Goal: Information Seeking & Learning: Understand process/instructions

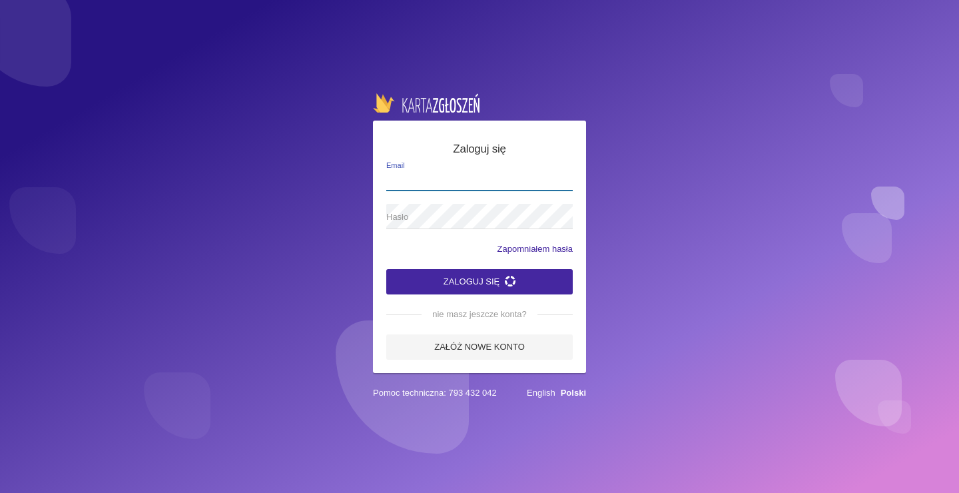
type input "[EMAIL_ADDRESS][DOMAIN_NAME]"
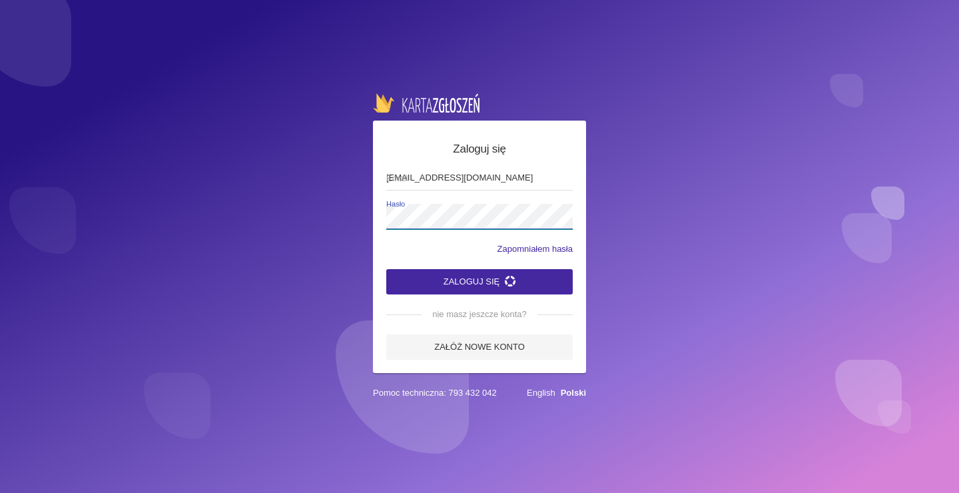
click at [479, 280] on button "Zaloguj się" at bounding box center [479, 281] width 186 height 25
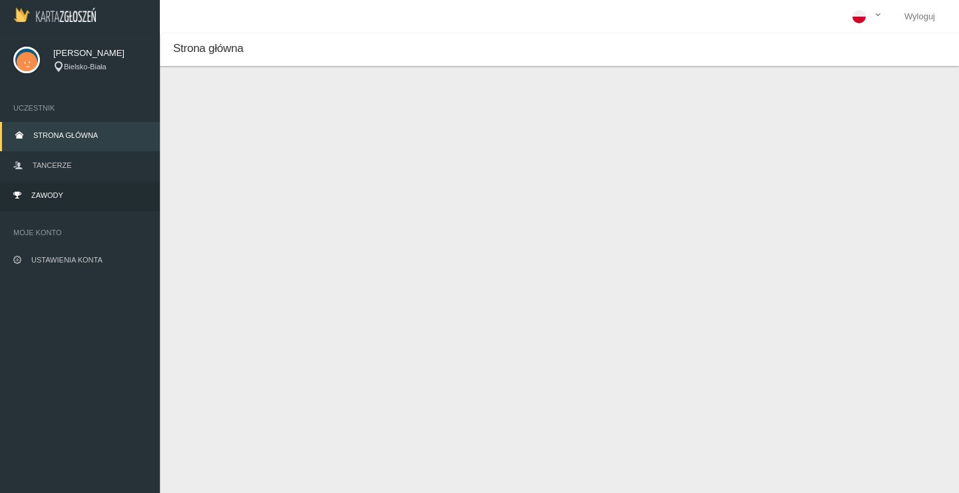
click at [65, 195] on link "Zawody" at bounding box center [80, 196] width 160 height 29
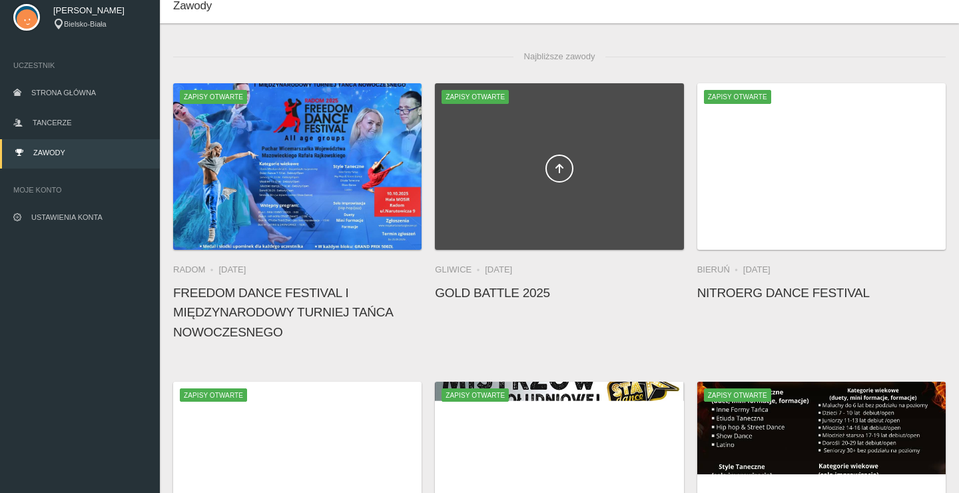
scroll to position [43, 0]
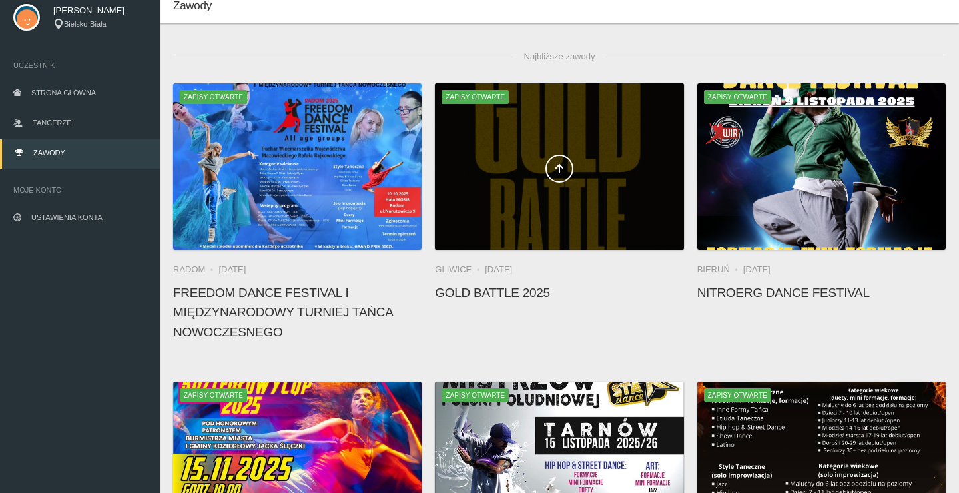
click at [494, 200] on div at bounding box center [559, 166] width 248 height 166
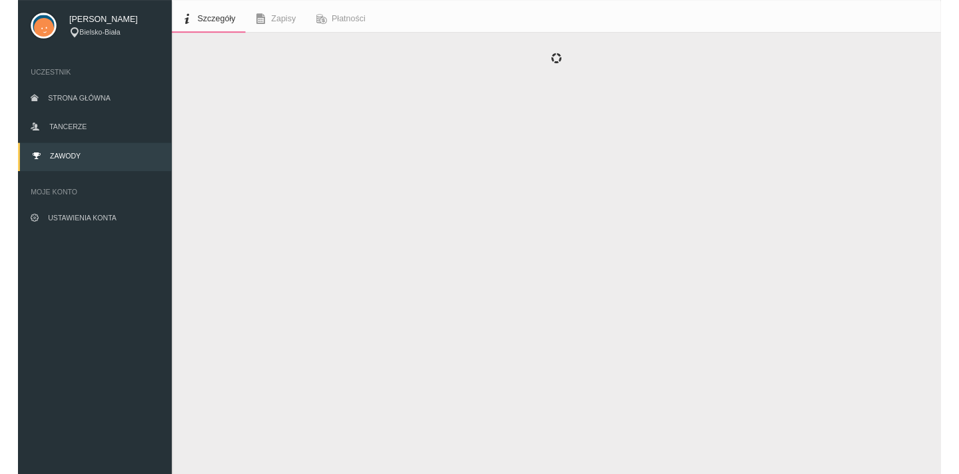
scroll to position [33, 0]
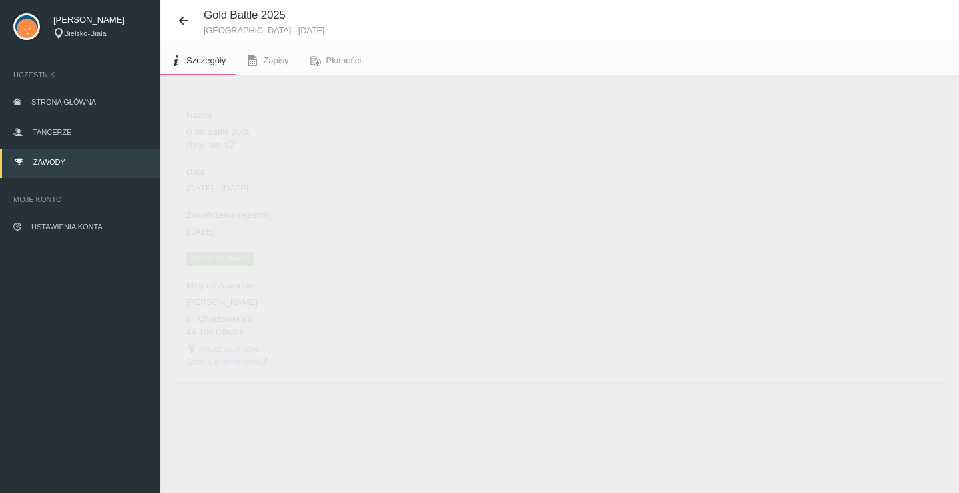
click at [214, 145] on link "Regulamin" at bounding box center [211, 145] width 50 height 10
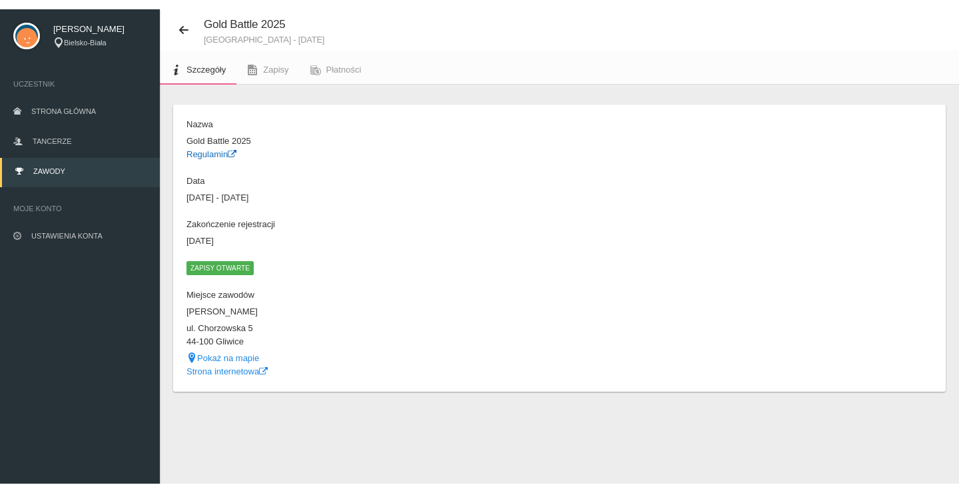
scroll to position [15, 0]
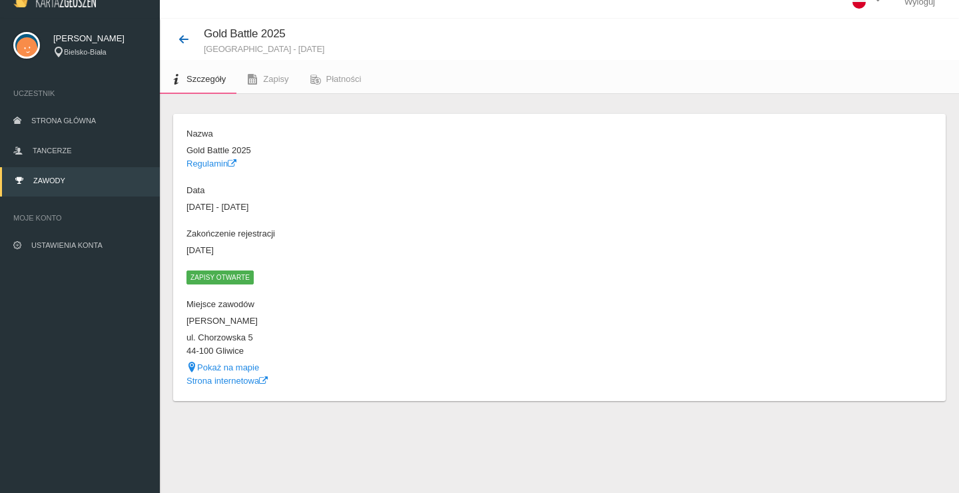
click at [183, 41] on icon at bounding box center [183, 39] width 11 height 11
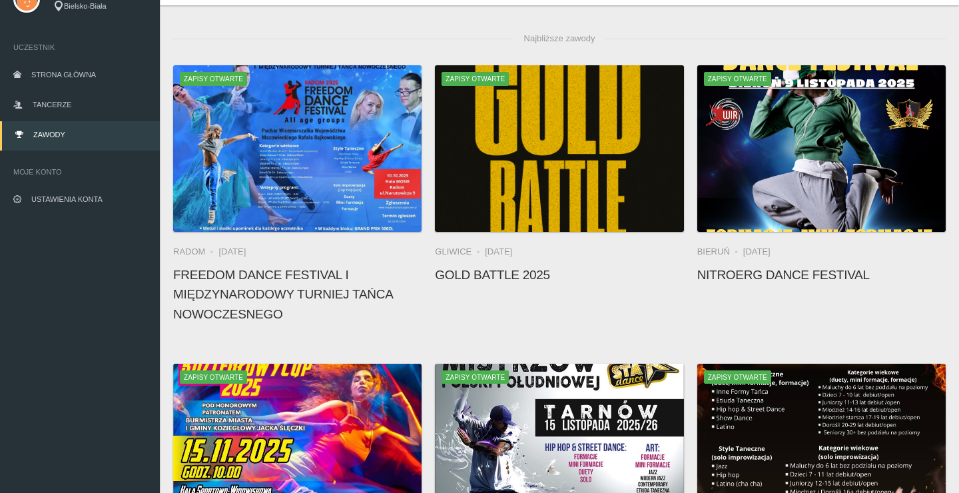
scroll to position [76, 0]
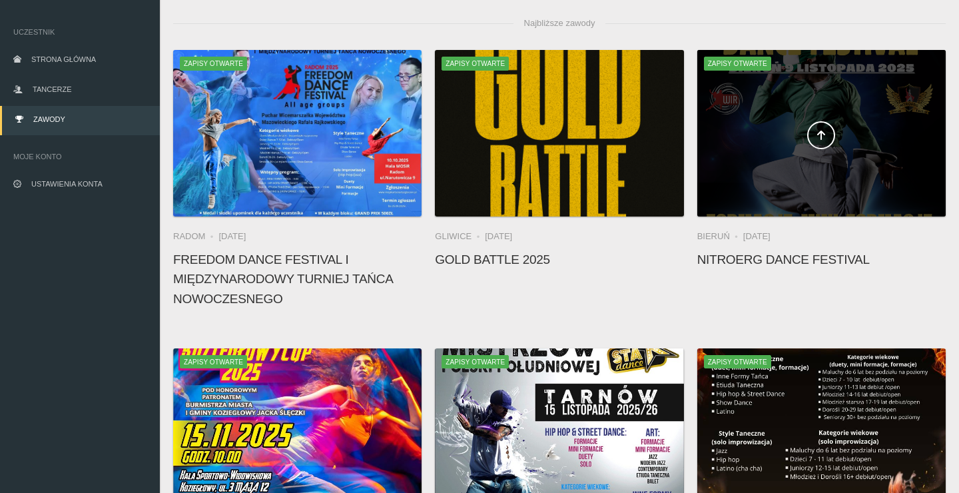
click at [758, 166] on div at bounding box center [821, 133] width 248 height 166
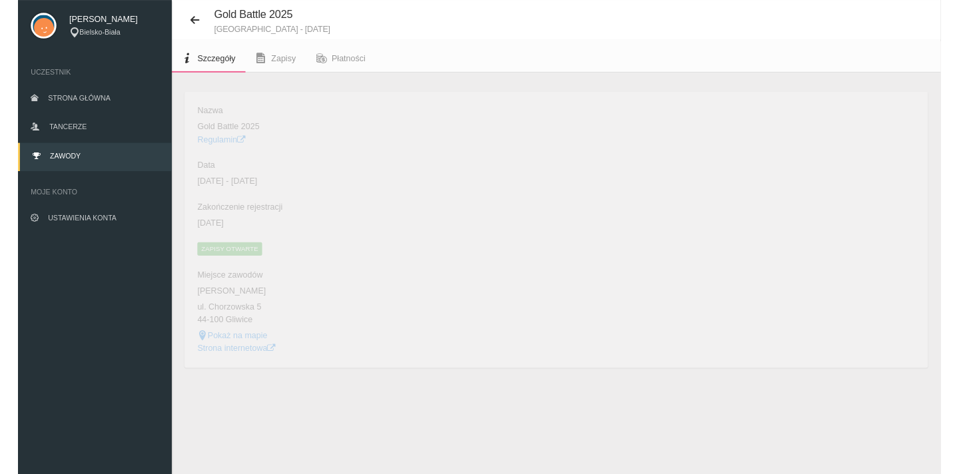
scroll to position [33, 0]
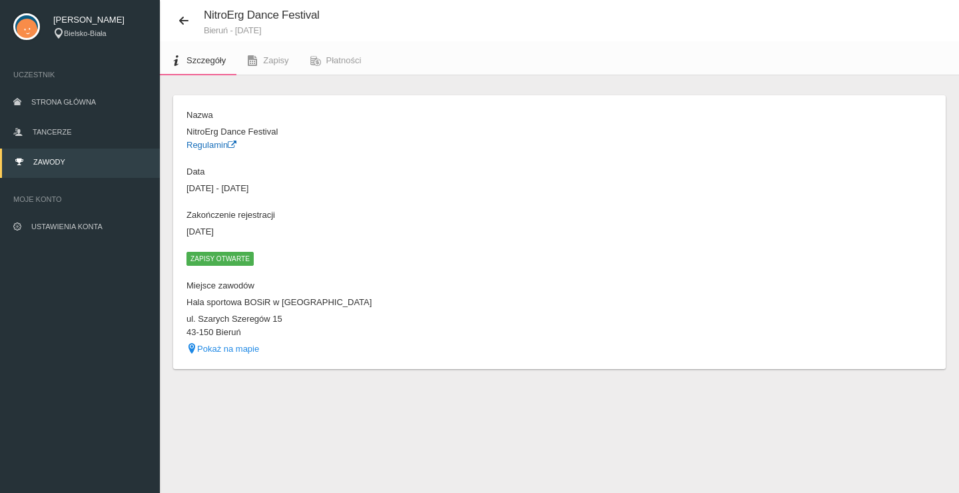
click at [213, 142] on link "Regulamin" at bounding box center [211, 145] width 50 height 10
